Goal: Information Seeking & Learning: Learn about a topic

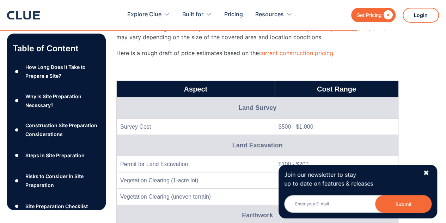
scroll to position [5012, 0]
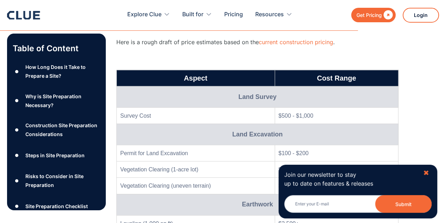
click at [425, 172] on div "✖" at bounding box center [426, 172] width 6 height 9
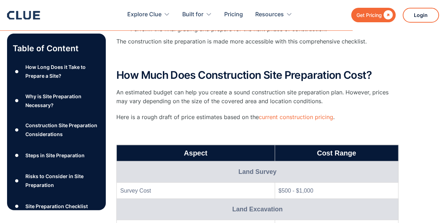
scroll to position [4937, 0]
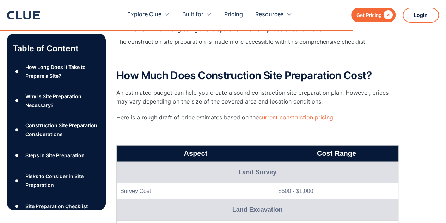
click at [193, 129] on p "‍" at bounding box center [257, 133] width 282 height 9
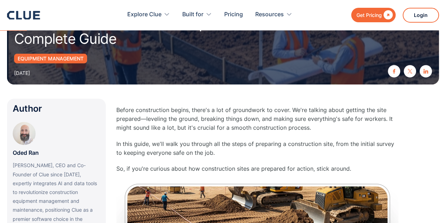
scroll to position [0, 0]
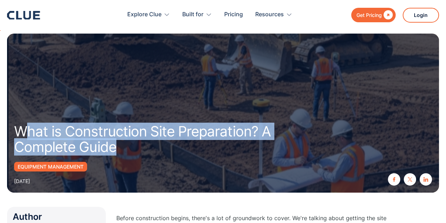
drag, startPoint x: 20, startPoint y: 134, endPoint x: 128, endPoint y: 154, distance: 109.8
click at [128, 154] on h1 "What is Construction Site Preparation? A Complete Guide" at bounding box center [160, 138] width 293 height 31
copy h1 "hat is Construction Site Preparation? A Complete Guide"
